Goal: Book appointment/travel/reservation

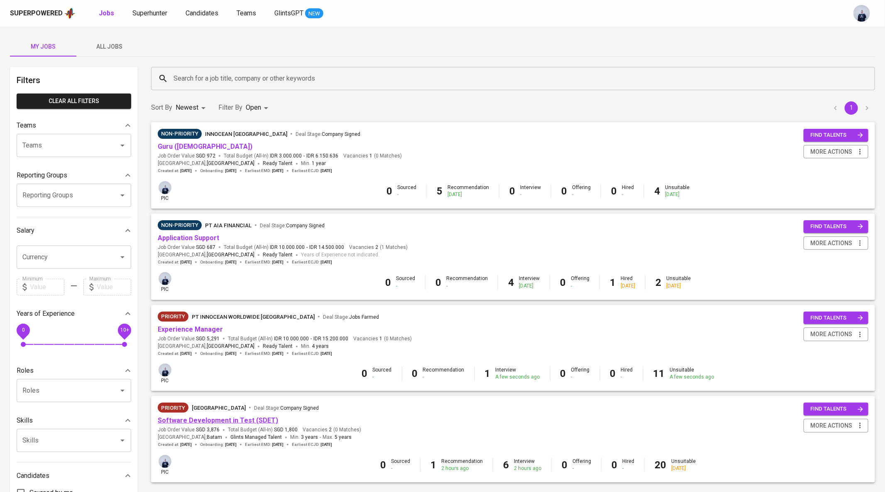
click at [204, 422] on link "Software Development in Test (SDET)" at bounding box center [218, 420] width 120 height 8
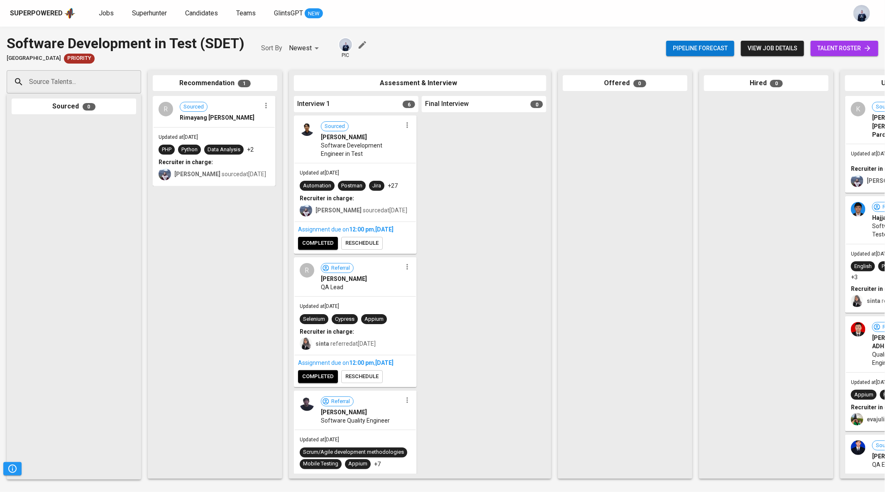
scroll to position [26, 0]
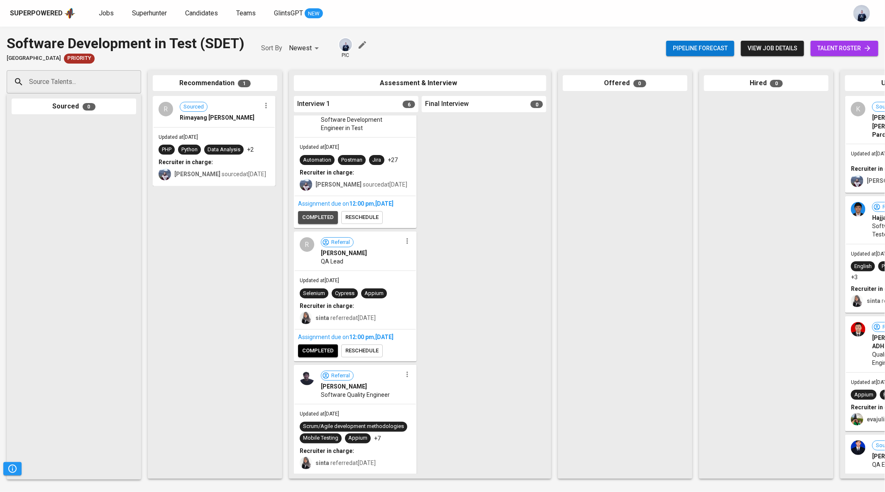
click at [331, 222] on span "completed" at bounding box center [318, 218] width 32 height 10
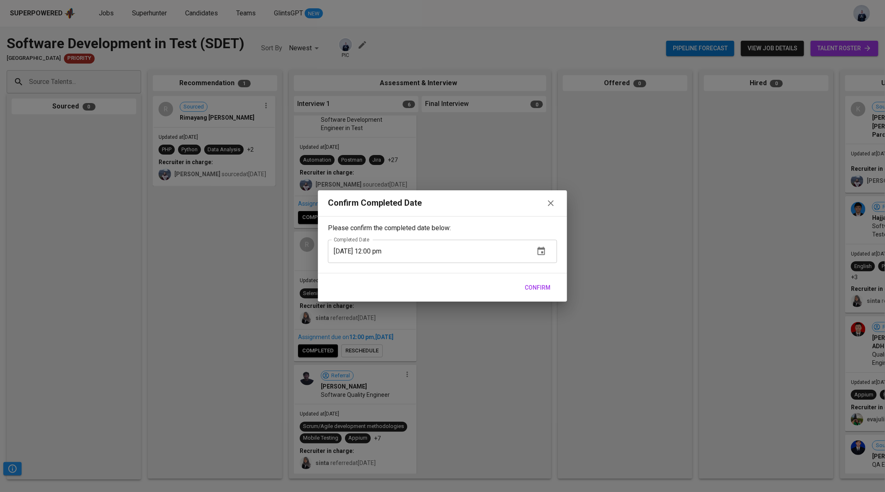
click at [530, 287] on span "Confirm" at bounding box center [538, 287] width 26 height 10
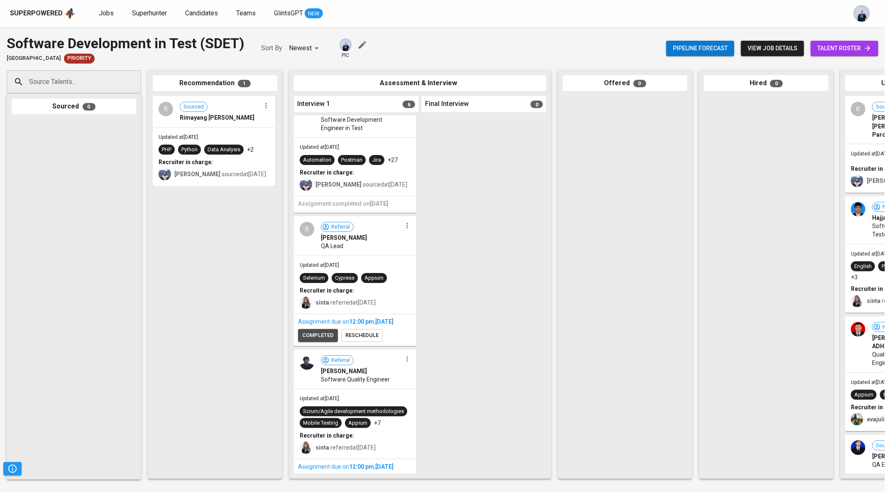
click at [323, 340] on span "completed" at bounding box center [318, 336] width 32 height 10
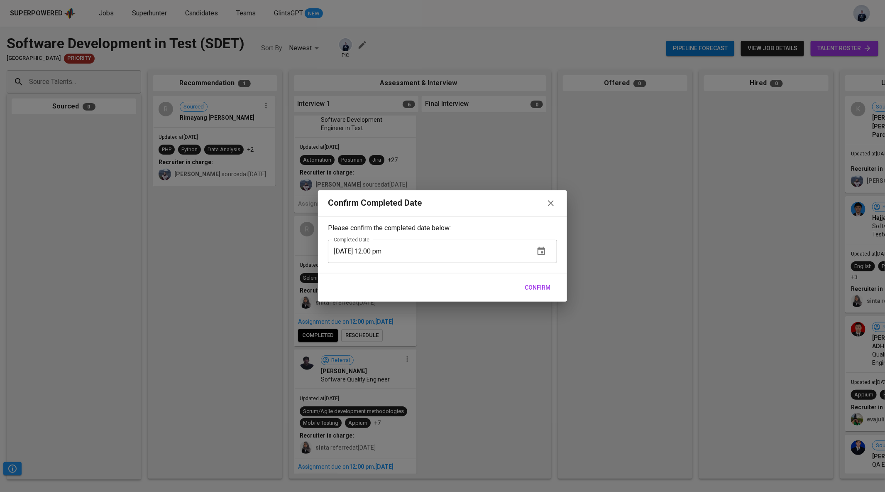
click at [556, 282] on div "Confirm" at bounding box center [442, 287] width 249 height 29
click at [546, 285] on span "Confirm" at bounding box center [538, 287] width 26 height 10
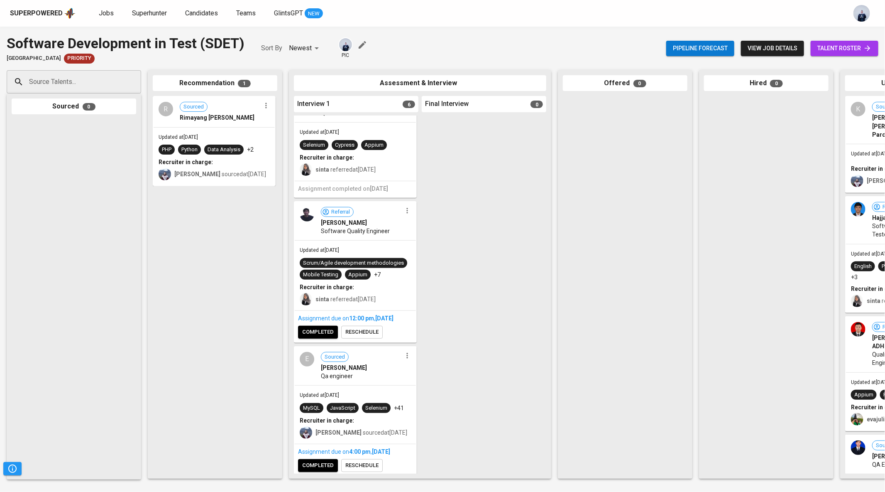
scroll to position [162, 0]
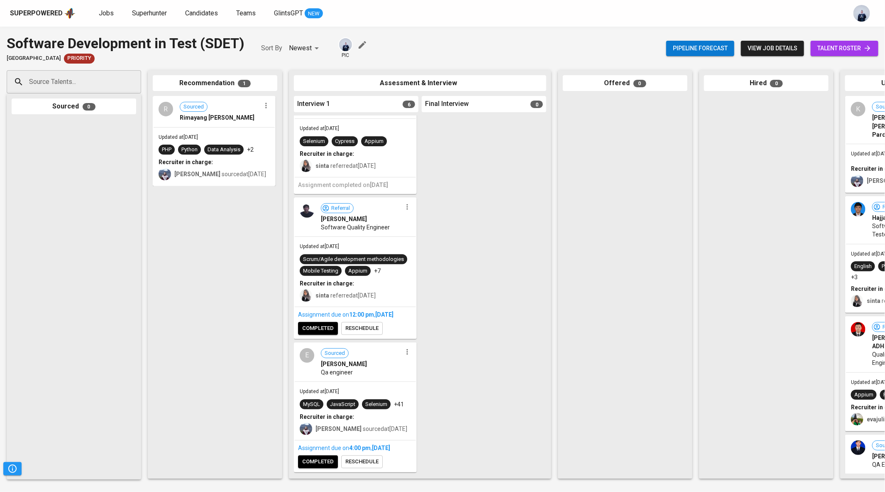
click at [325, 333] on span "completed" at bounding box center [318, 328] width 32 height 10
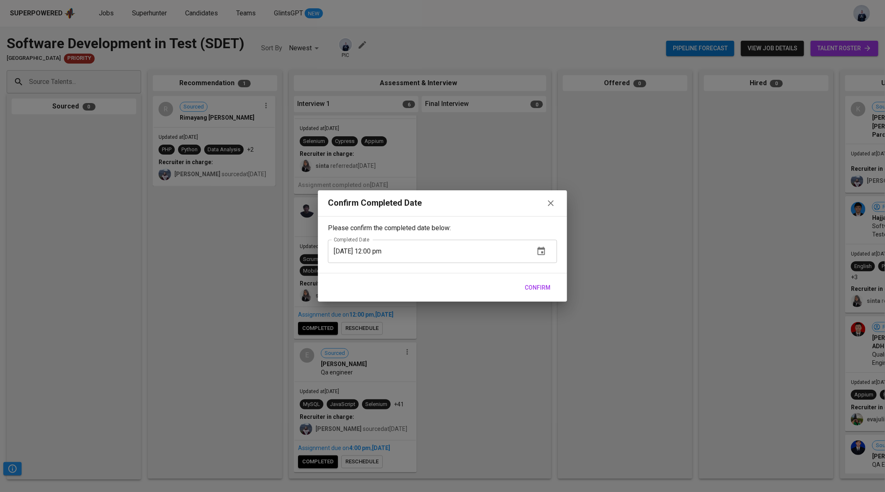
click at [537, 288] on span "Confirm" at bounding box center [538, 287] width 26 height 10
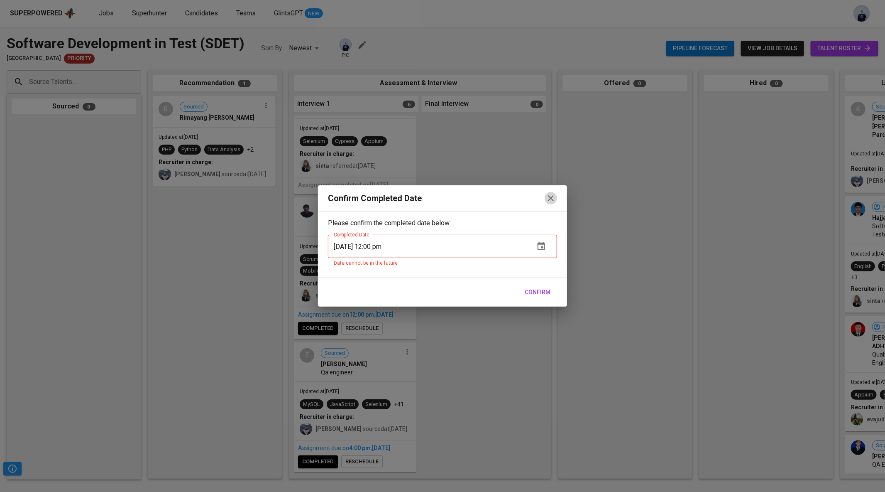
click at [550, 199] on icon "button" at bounding box center [551, 198] width 6 height 6
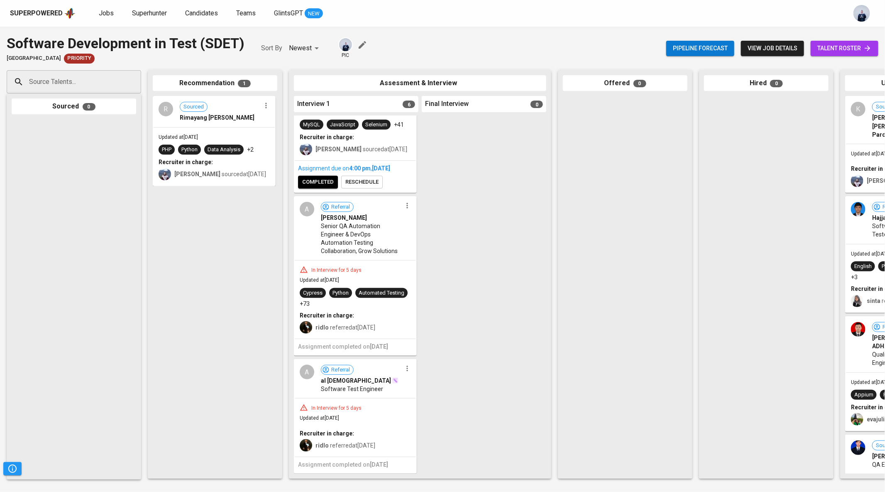
scroll to position [0, 0]
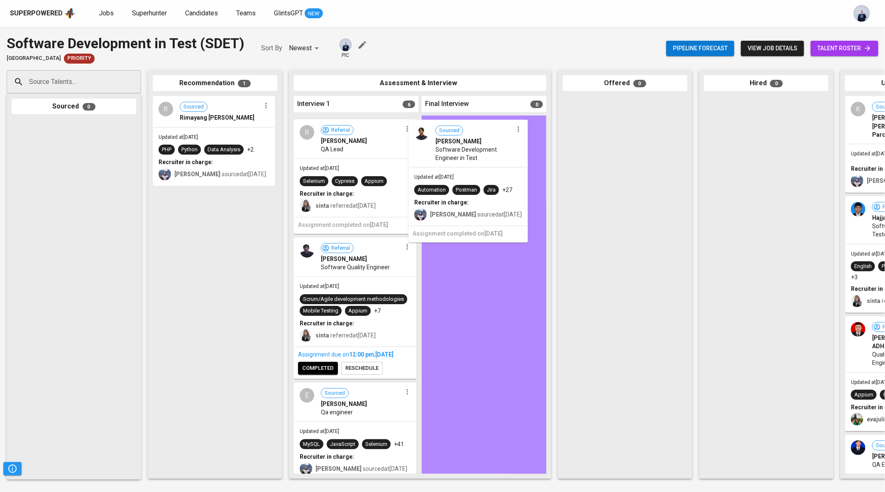
drag, startPoint x: 362, startPoint y: 150, endPoint x: 478, endPoint y: 154, distance: 116.7
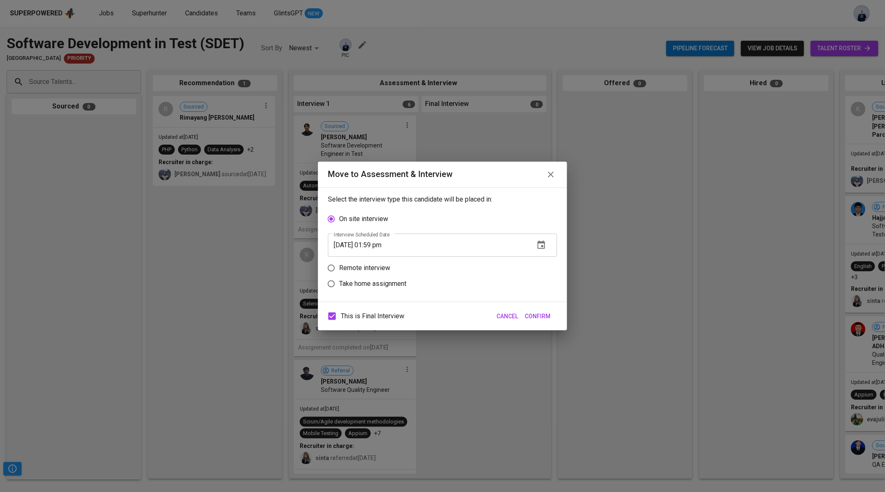
click at [381, 268] on p "Remote interview" at bounding box center [364, 268] width 51 height 10
click at [339, 268] on input "Remote interview" at bounding box center [331, 268] width 16 height 16
radio input "true"
click at [544, 262] on icon "button" at bounding box center [541, 260] width 7 height 8
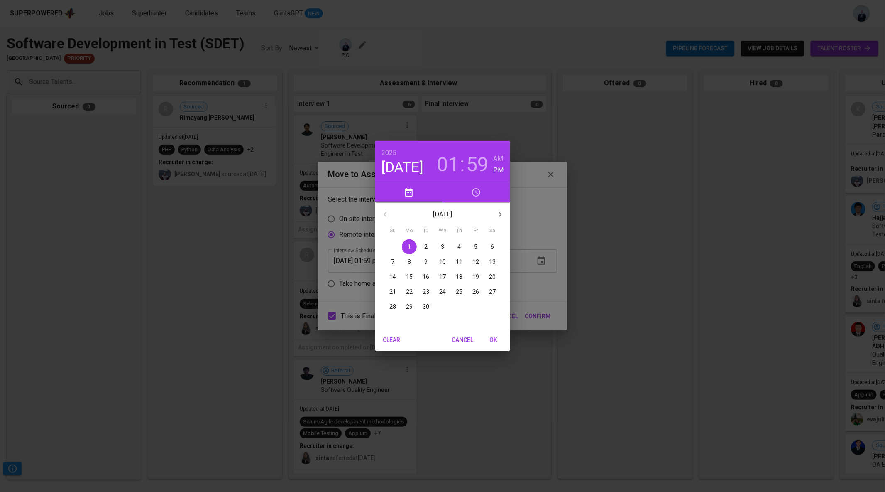
click at [442, 243] on p "3" at bounding box center [442, 246] width 3 height 8
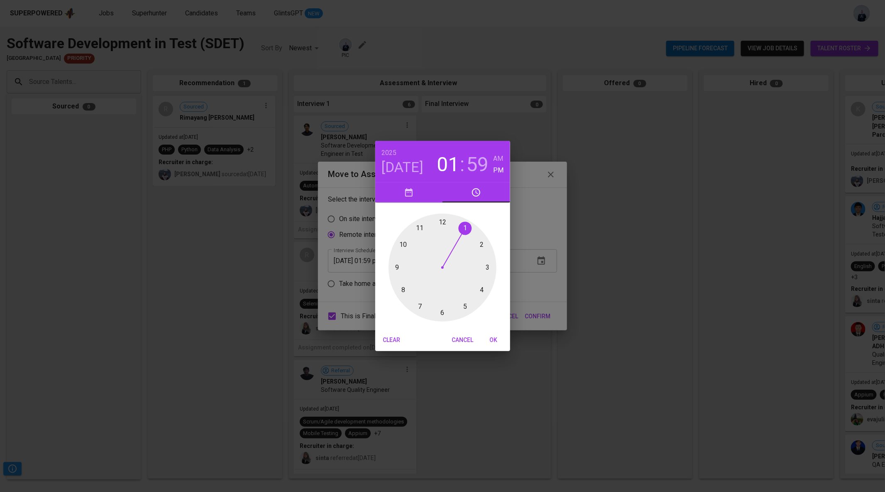
click at [481, 245] on div at bounding box center [443, 267] width 108 height 108
click at [441, 315] on div at bounding box center [443, 267] width 108 height 108
type input "[DATE] 02:30 pm"
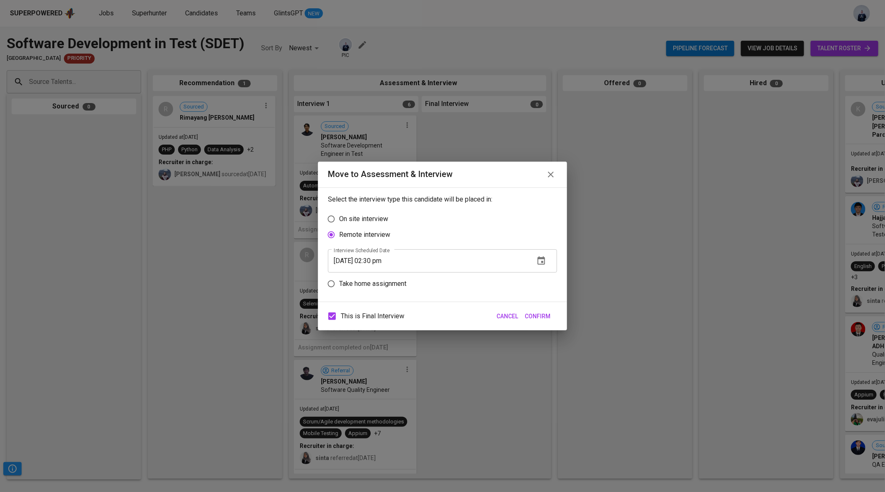
click at [544, 314] on span "Confirm" at bounding box center [538, 316] width 26 height 10
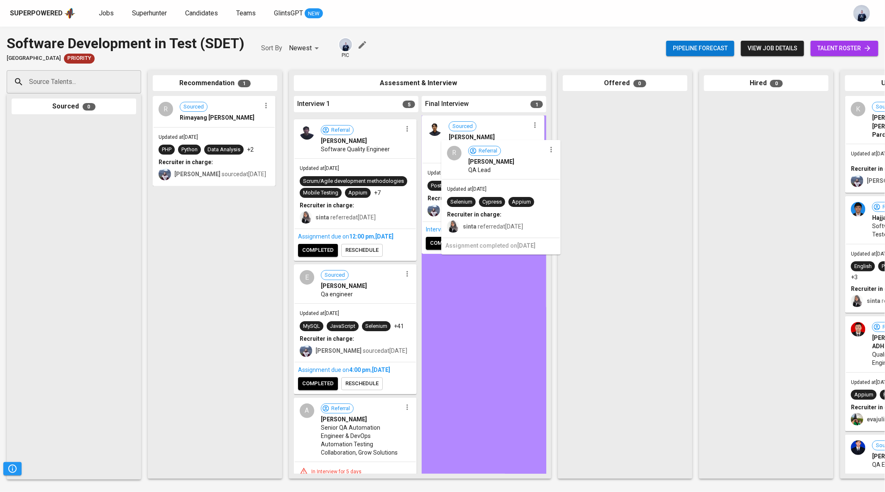
drag, startPoint x: 345, startPoint y: 187, endPoint x: 495, endPoint y: 211, distance: 151.5
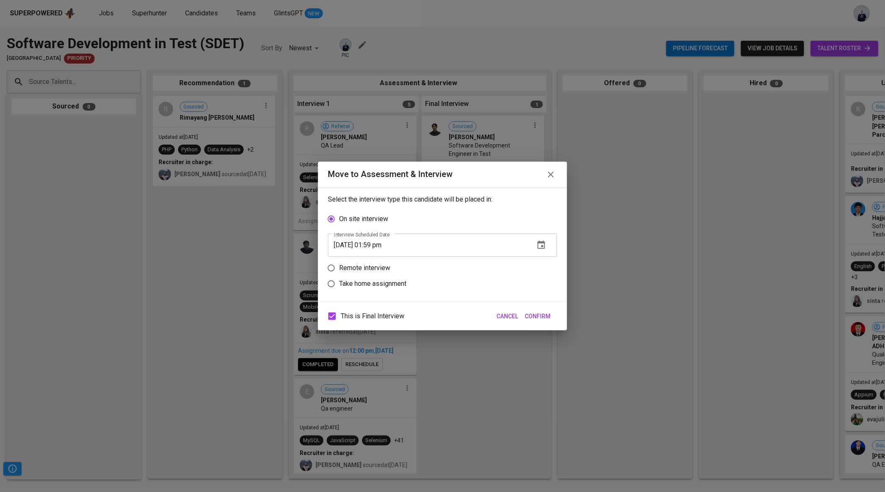
click at [381, 269] on p "Remote interview" at bounding box center [364, 268] width 51 height 10
click at [339, 269] on input "Remote interview" at bounding box center [331, 268] width 16 height 16
radio input "true"
click at [543, 259] on icon "button" at bounding box center [541, 260] width 7 height 8
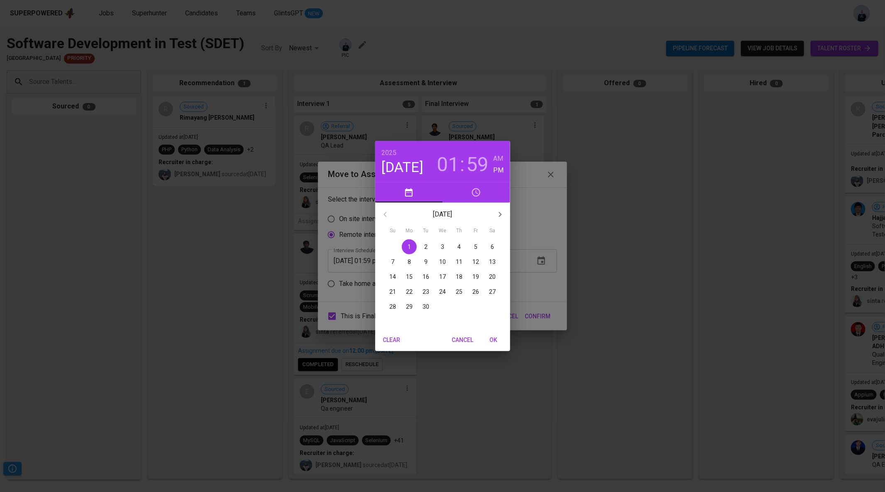
click at [426, 245] on p "2" at bounding box center [425, 246] width 3 height 8
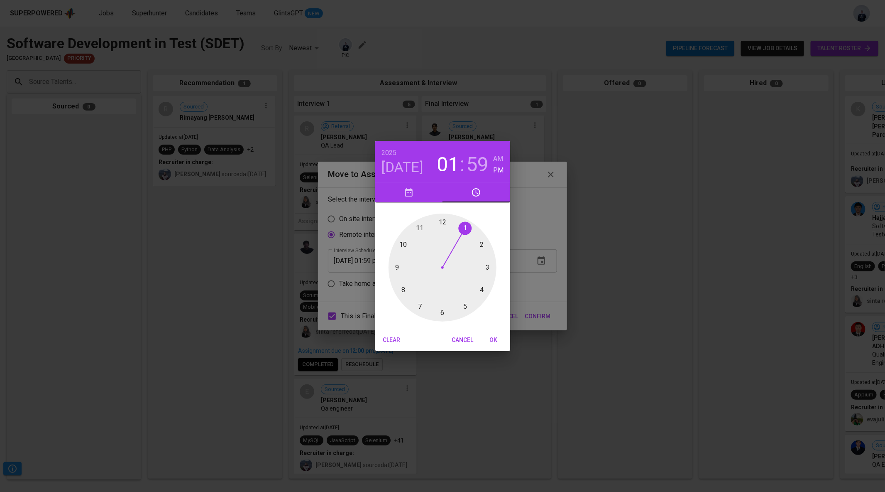
click at [483, 241] on div at bounding box center [443, 267] width 108 height 108
click at [440, 312] on div at bounding box center [443, 267] width 108 height 108
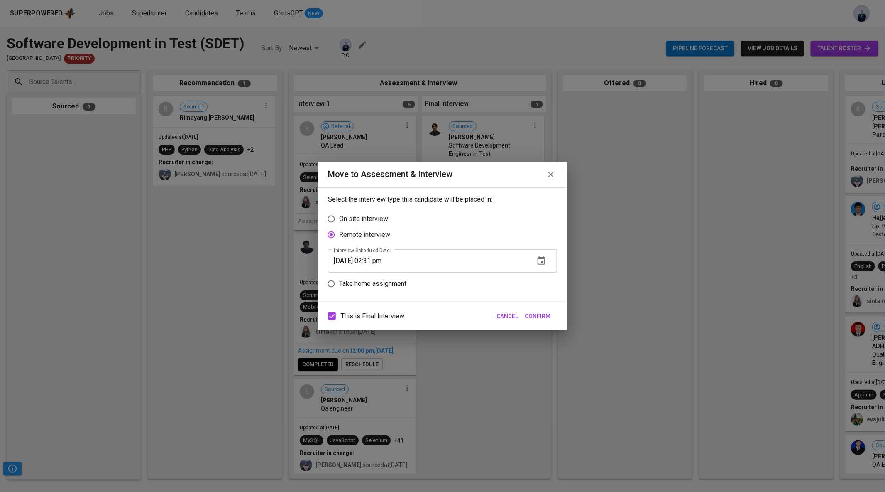
click at [387, 258] on input "[DATE] 02:31 pm" at bounding box center [428, 260] width 200 height 23
type input "[DATE] 02:30 pm"
click at [534, 311] on span "Confirm" at bounding box center [538, 316] width 26 height 10
